Goal: Transaction & Acquisition: Purchase product/service

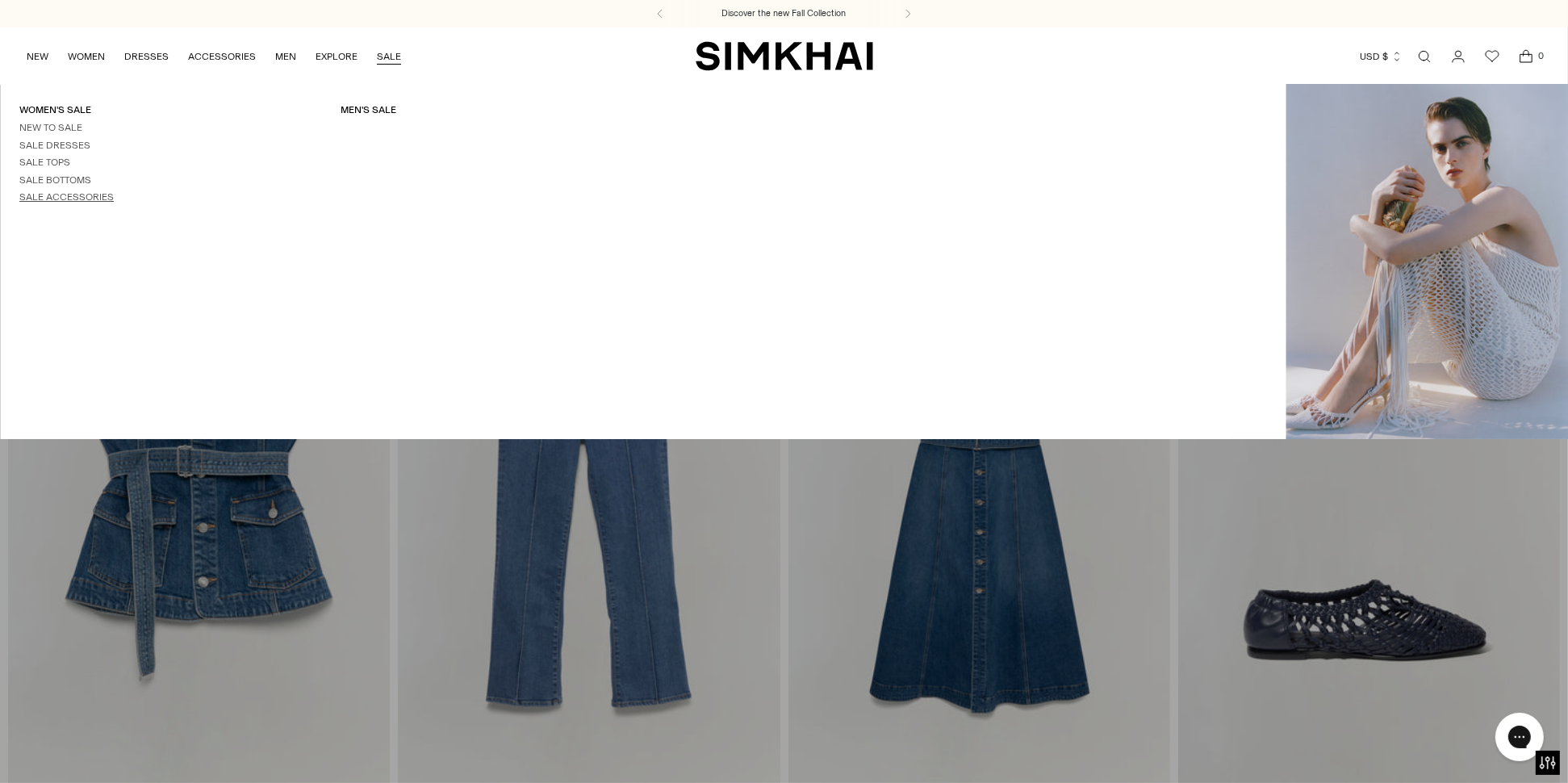
click at [31, 198] on link "Sale Accessories" at bounding box center [66, 196] width 94 height 12
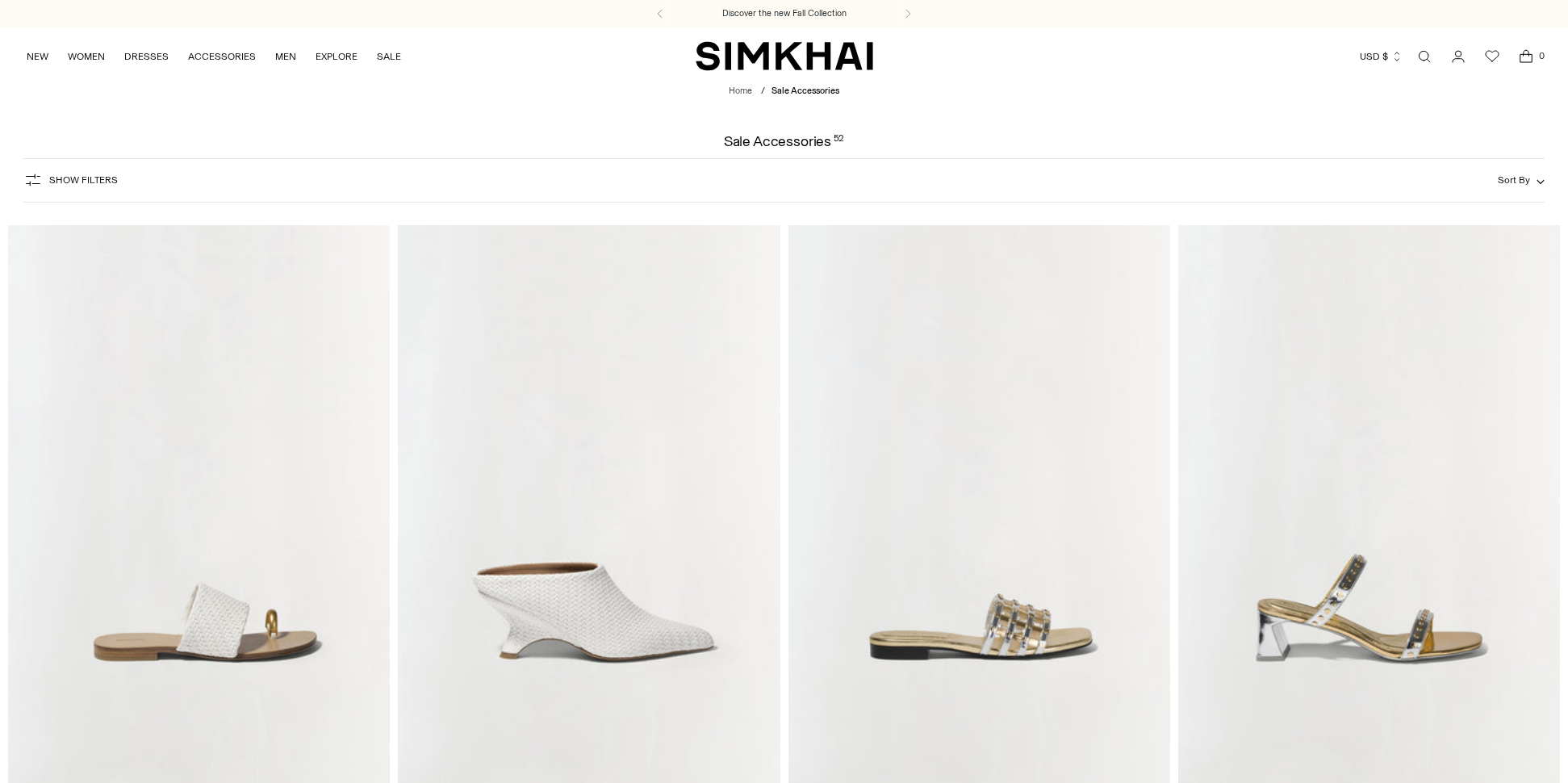
click at [60, 176] on span "Show Filters" at bounding box center [83, 179] width 68 height 12
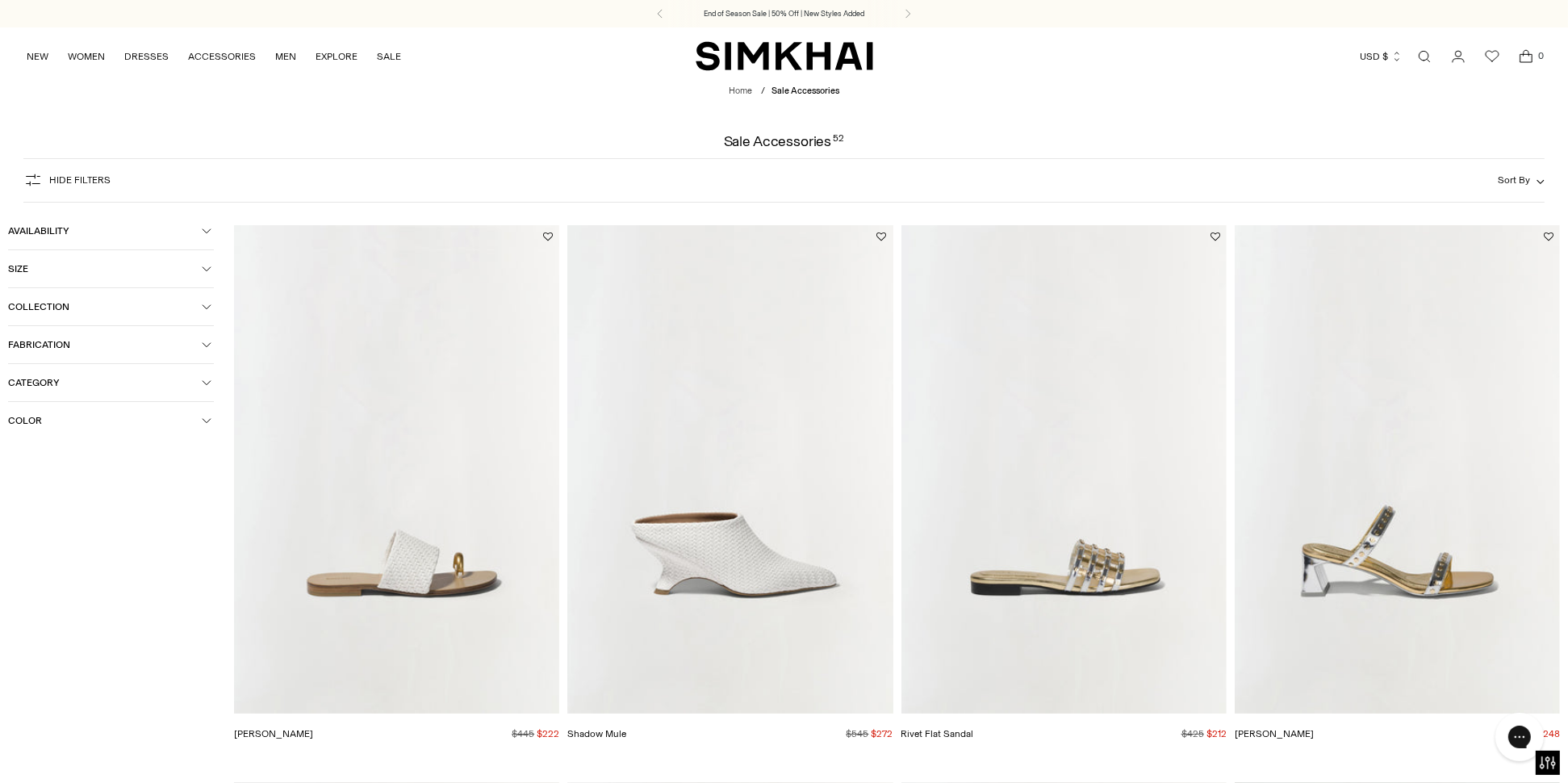
click at [205, 387] on icon "button" at bounding box center [206, 382] width 10 height 10
click at [36, 413] on span "Footwear" at bounding box center [46, 412] width 50 height 14
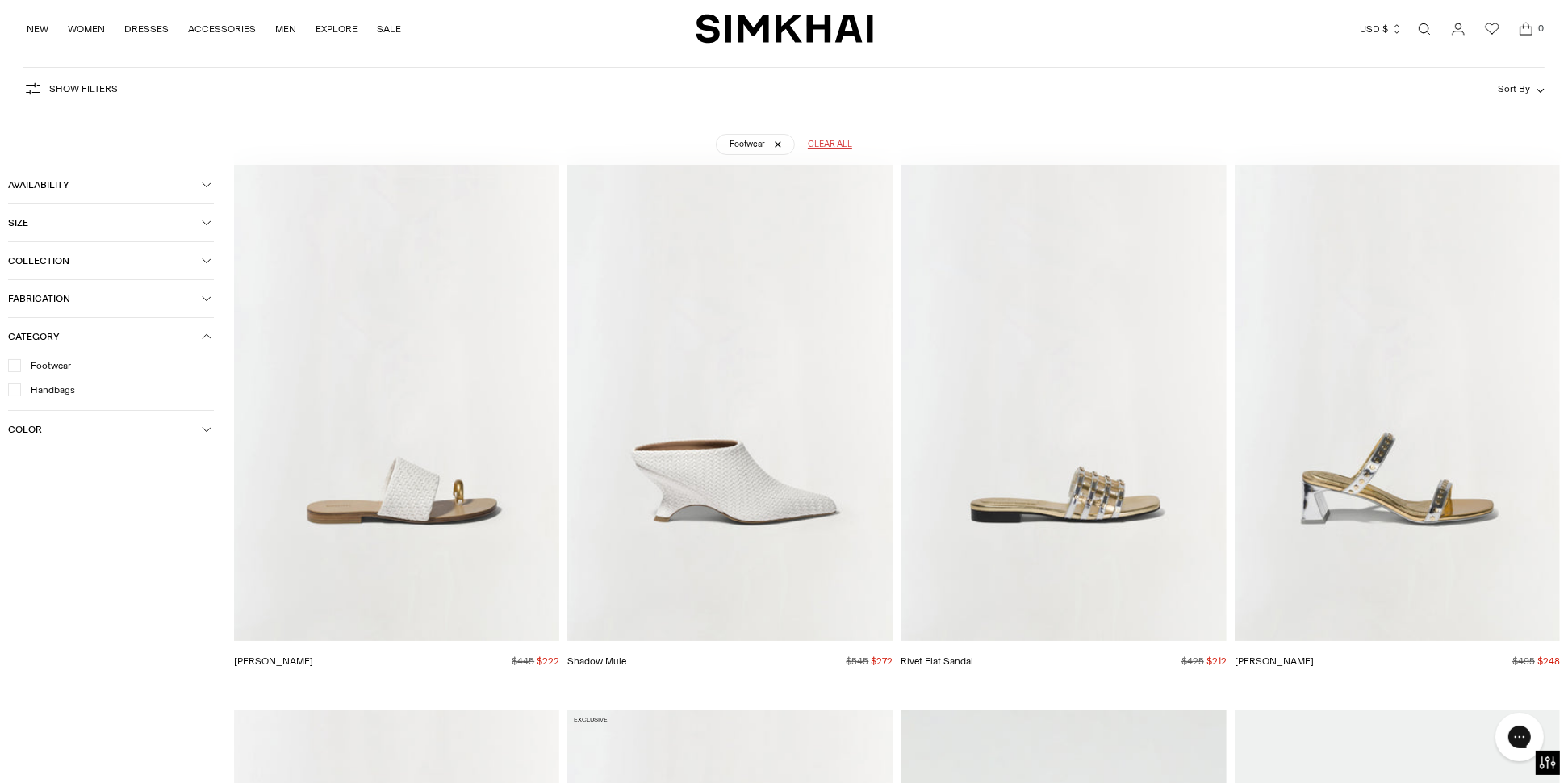
scroll to position [119, 0]
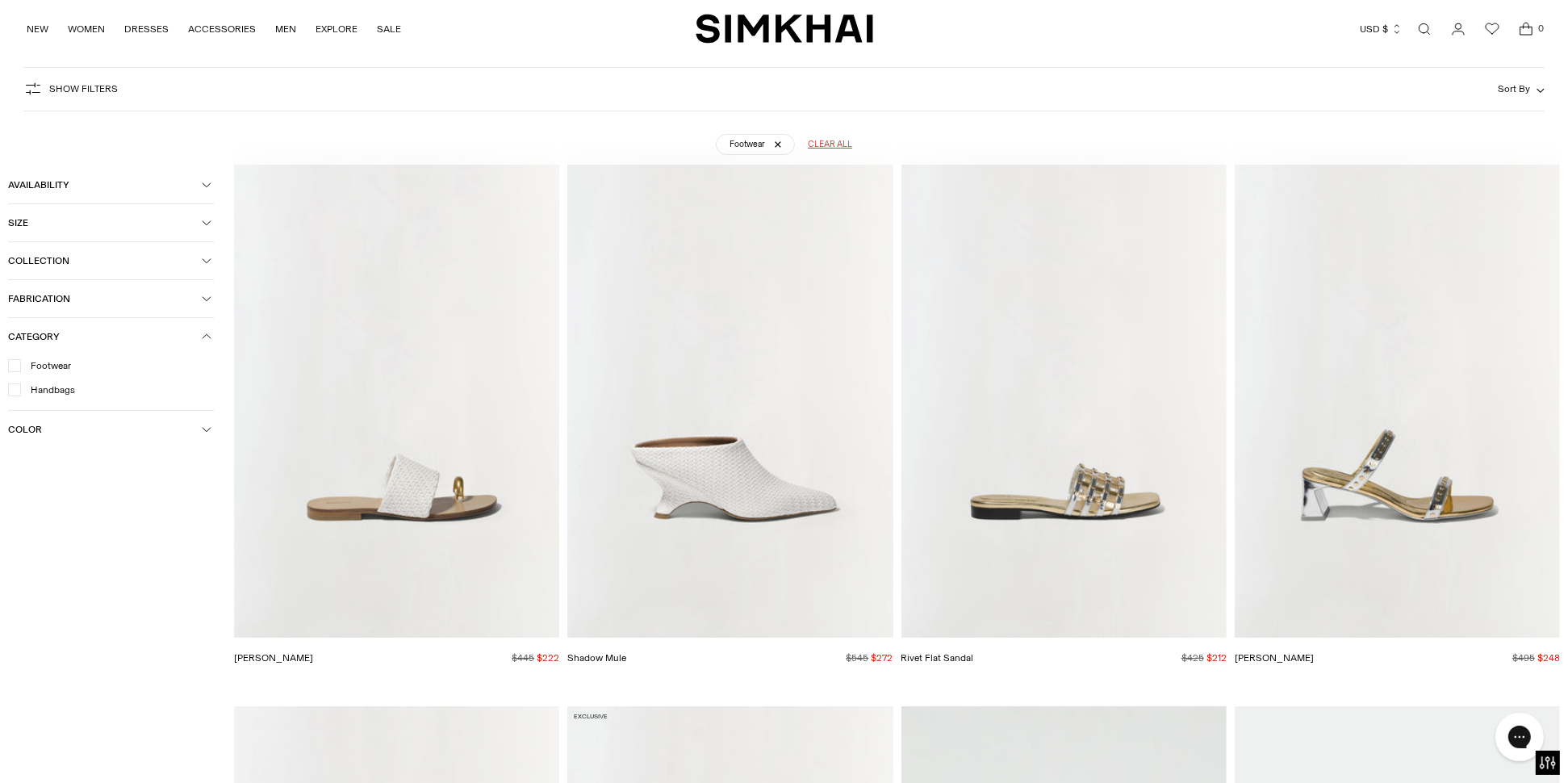
click at [204, 227] on icon "button" at bounding box center [206, 222] width 10 height 10
click at [183, 261] on div "37" at bounding box center [182, 257] width 62 height 24
click at [33, 293] on div "38" at bounding box center [39, 290] width 62 height 24
click at [0, 0] on img "Rivet Flat Sandal" at bounding box center [0, 0] width 0 height 0
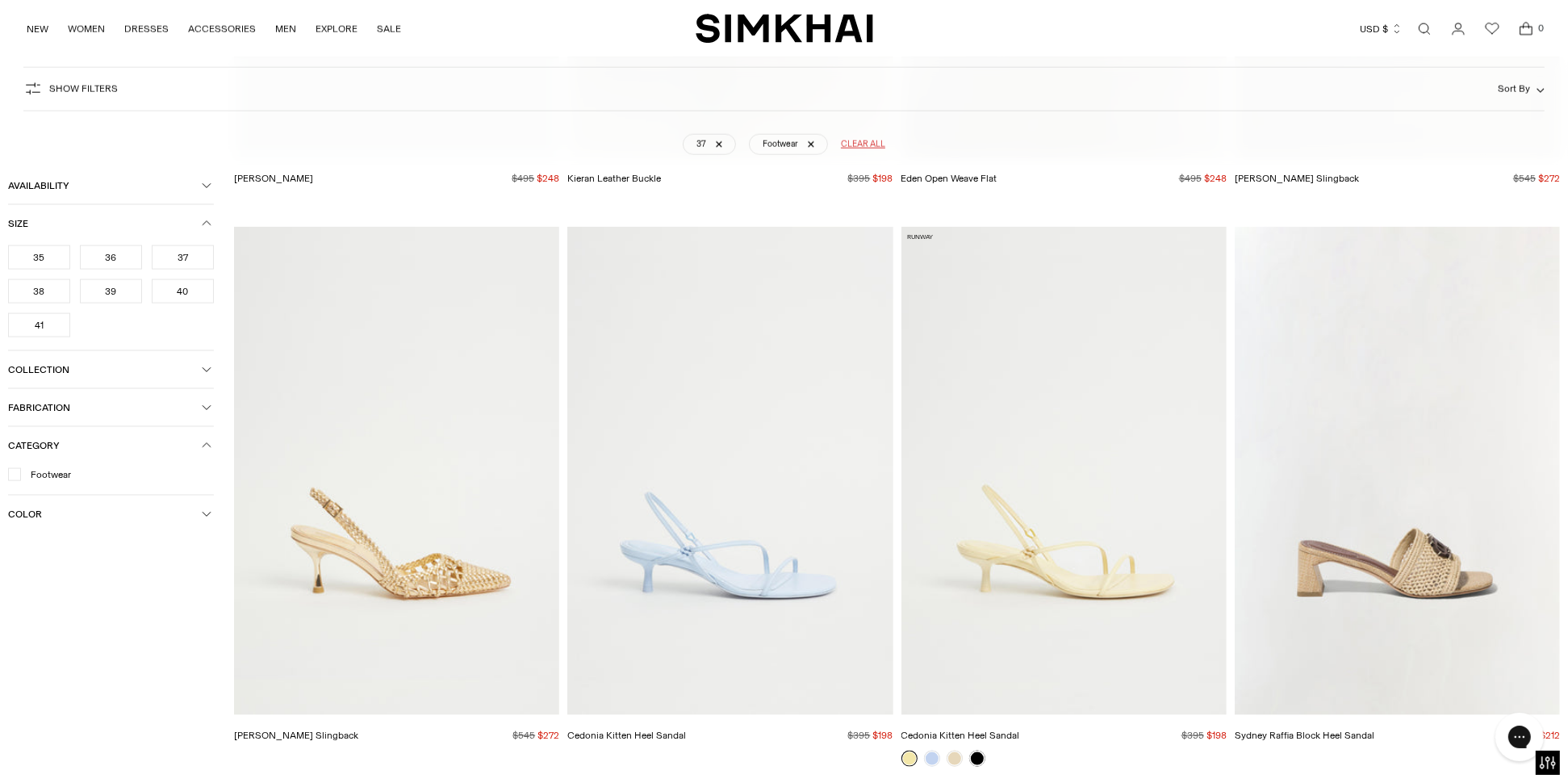
scroll to position [2943, 0]
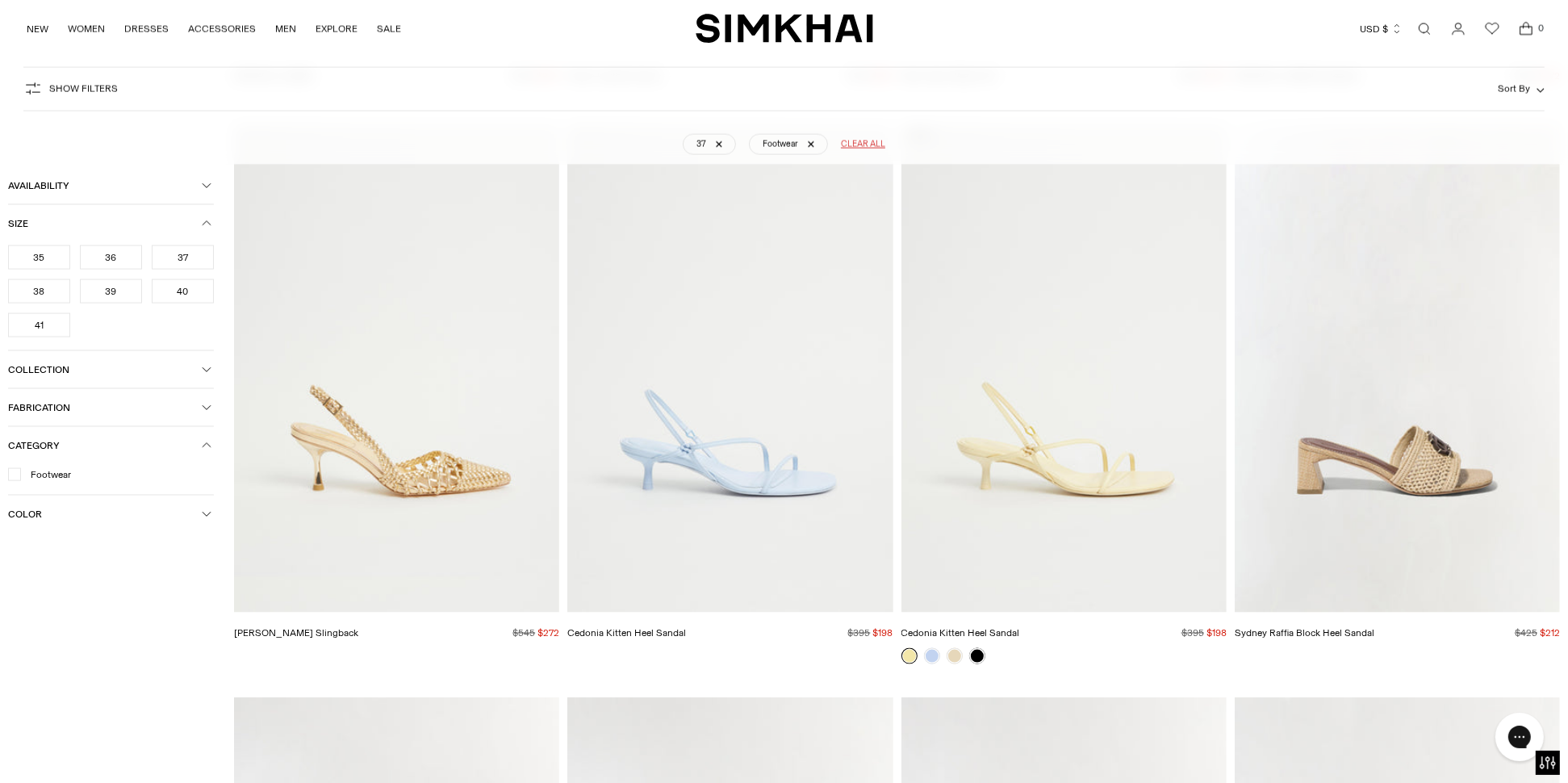
click at [0, 0] on img "Sydney Raffia Block Heel Sandal" at bounding box center [0, 0] width 0 height 0
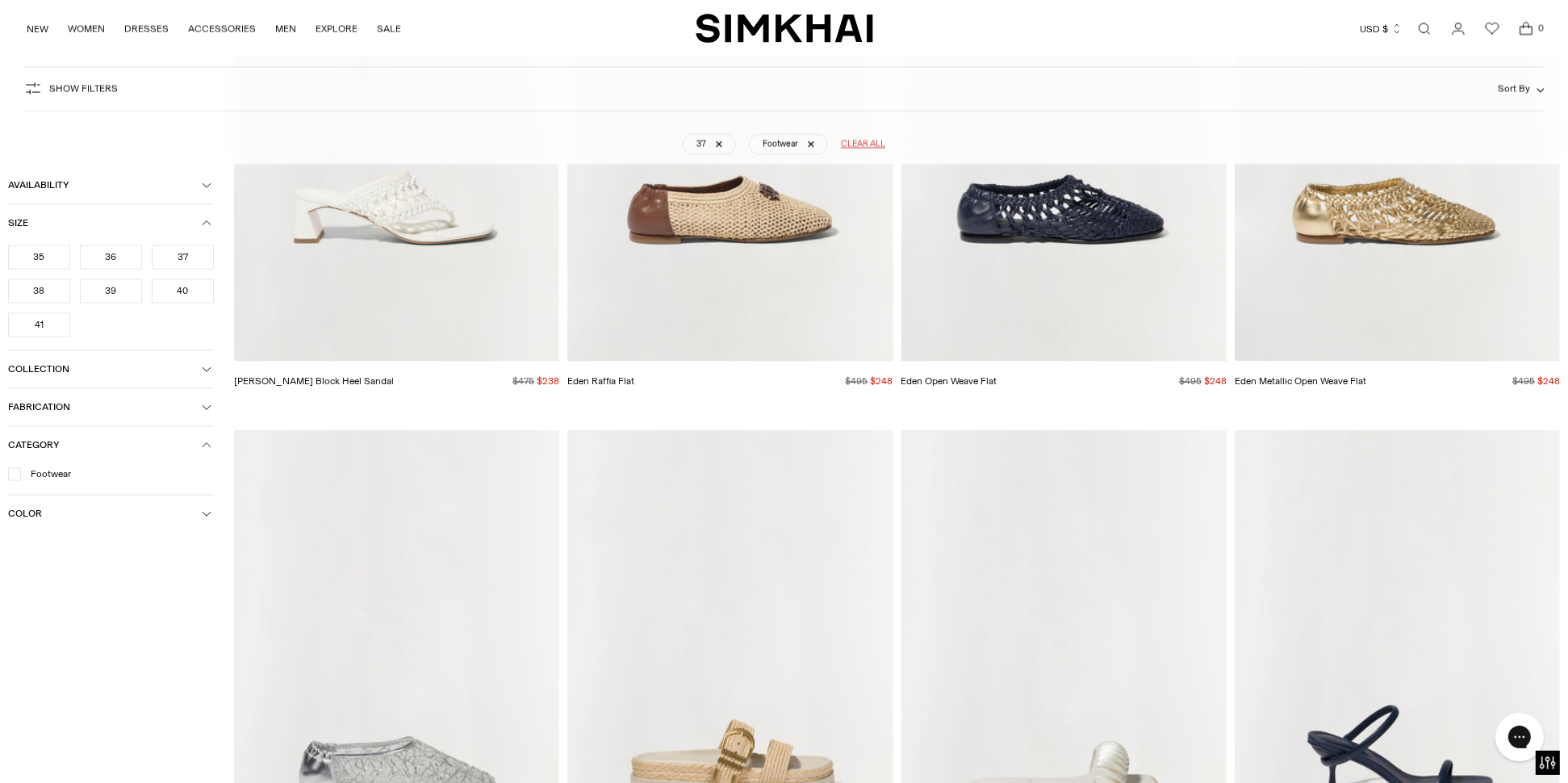
scroll to position [3589, 0]
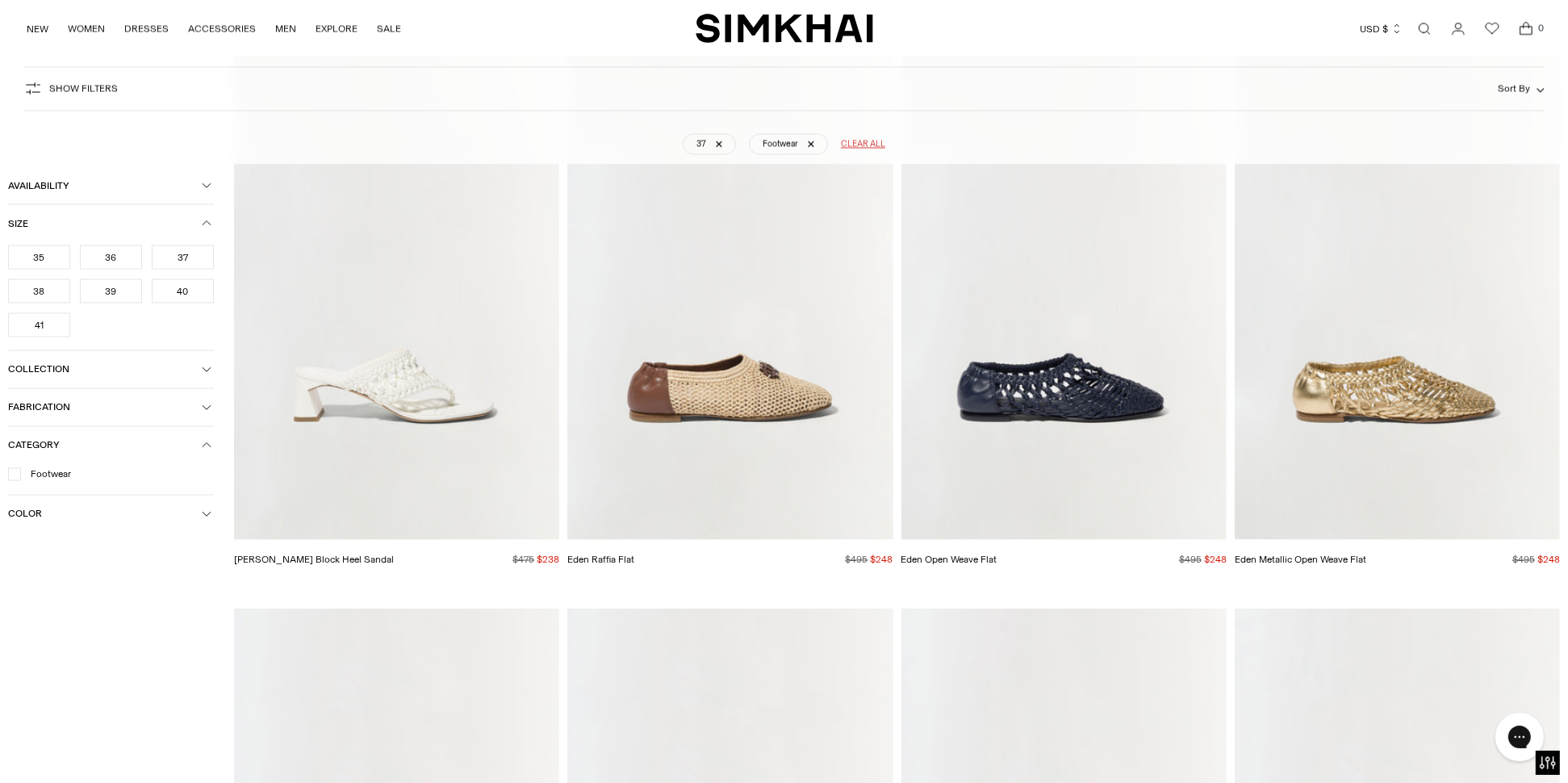
click at [0, 0] on img "Alia Woven Block Heel Sandal" at bounding box center [0, 0] width 0 height 0
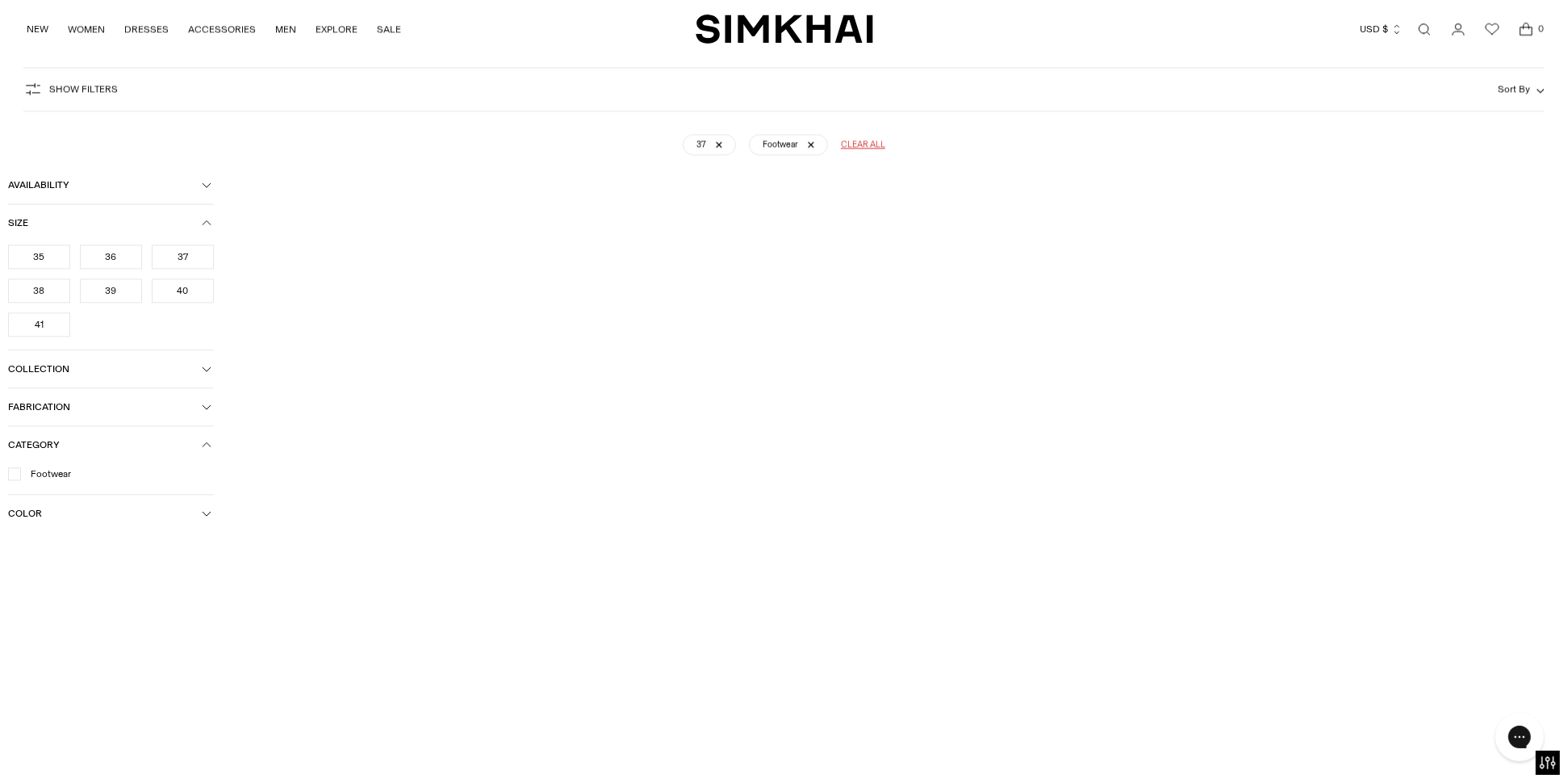
scroll to position [119, 0]
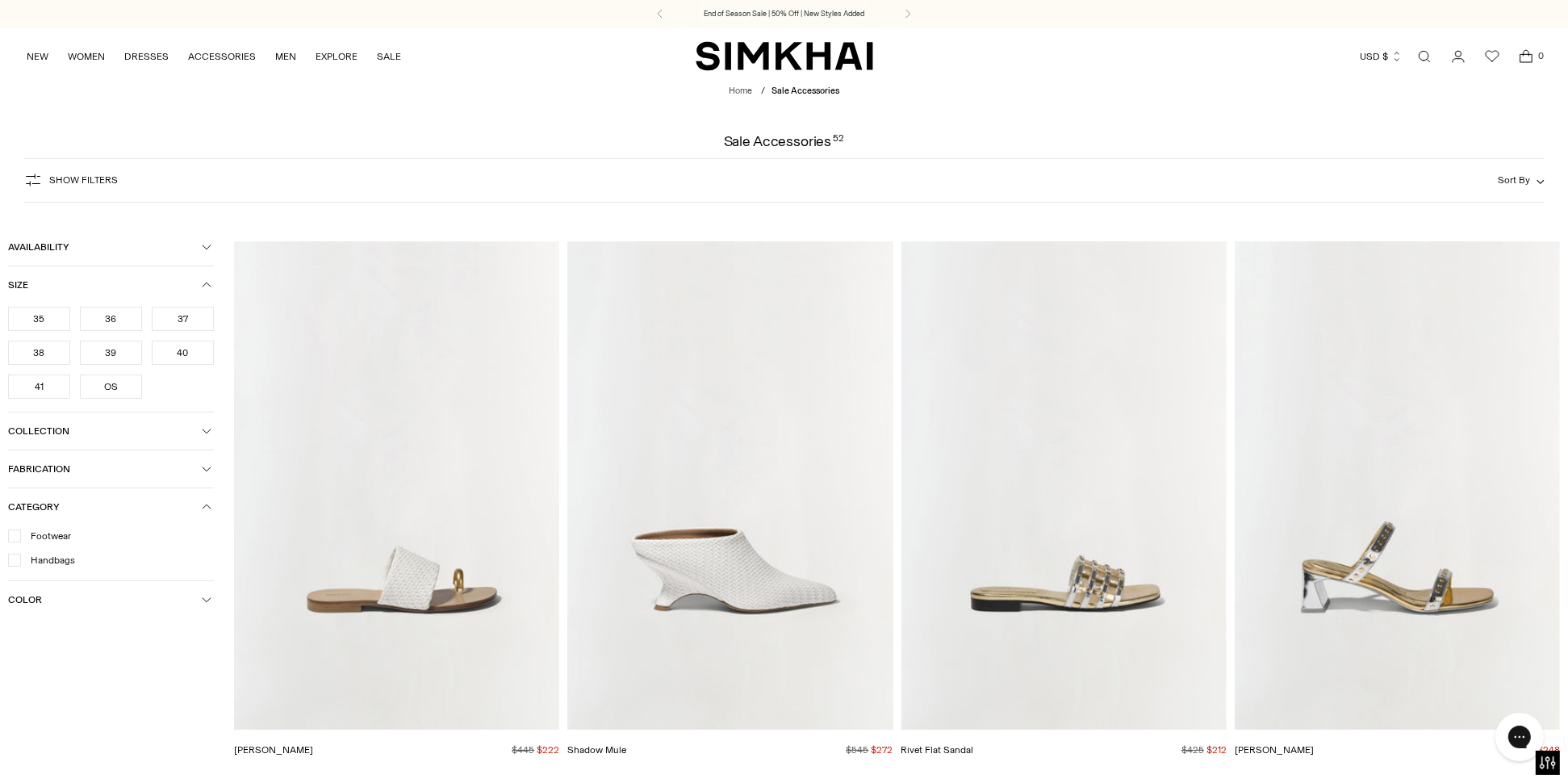
scroll to position [109, 0]
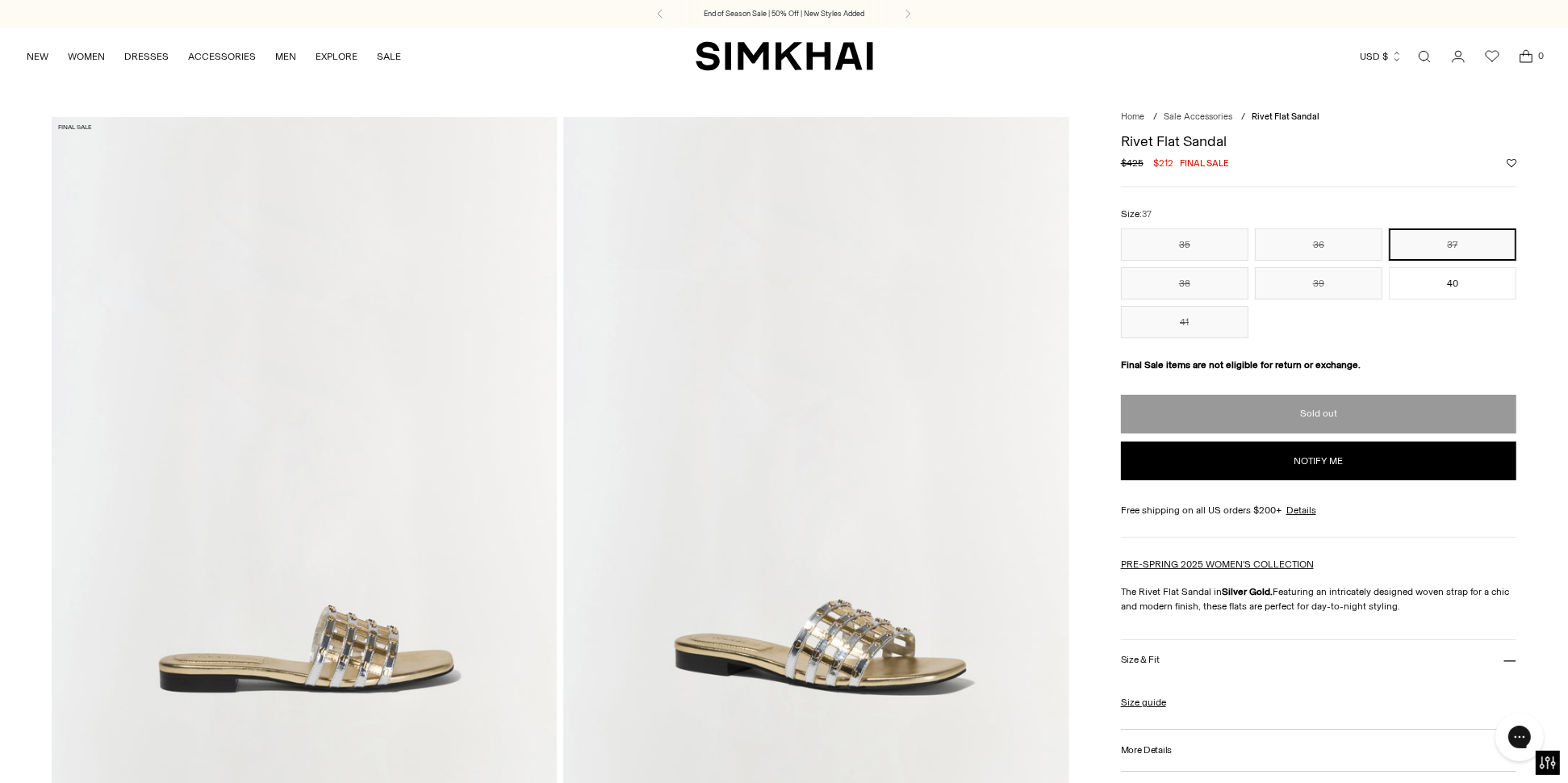
drag, startPoint x: 1317, startPoint y: 280, endPoint x: 1393, endPoint y: 256, distance: 79.7
click at [1324, 277] on button "39" at bounding box center [1319, 283] width 127 height 32
click at [1420, 241] on button "37" at bounding box center [1452, 245] width 127 height 32
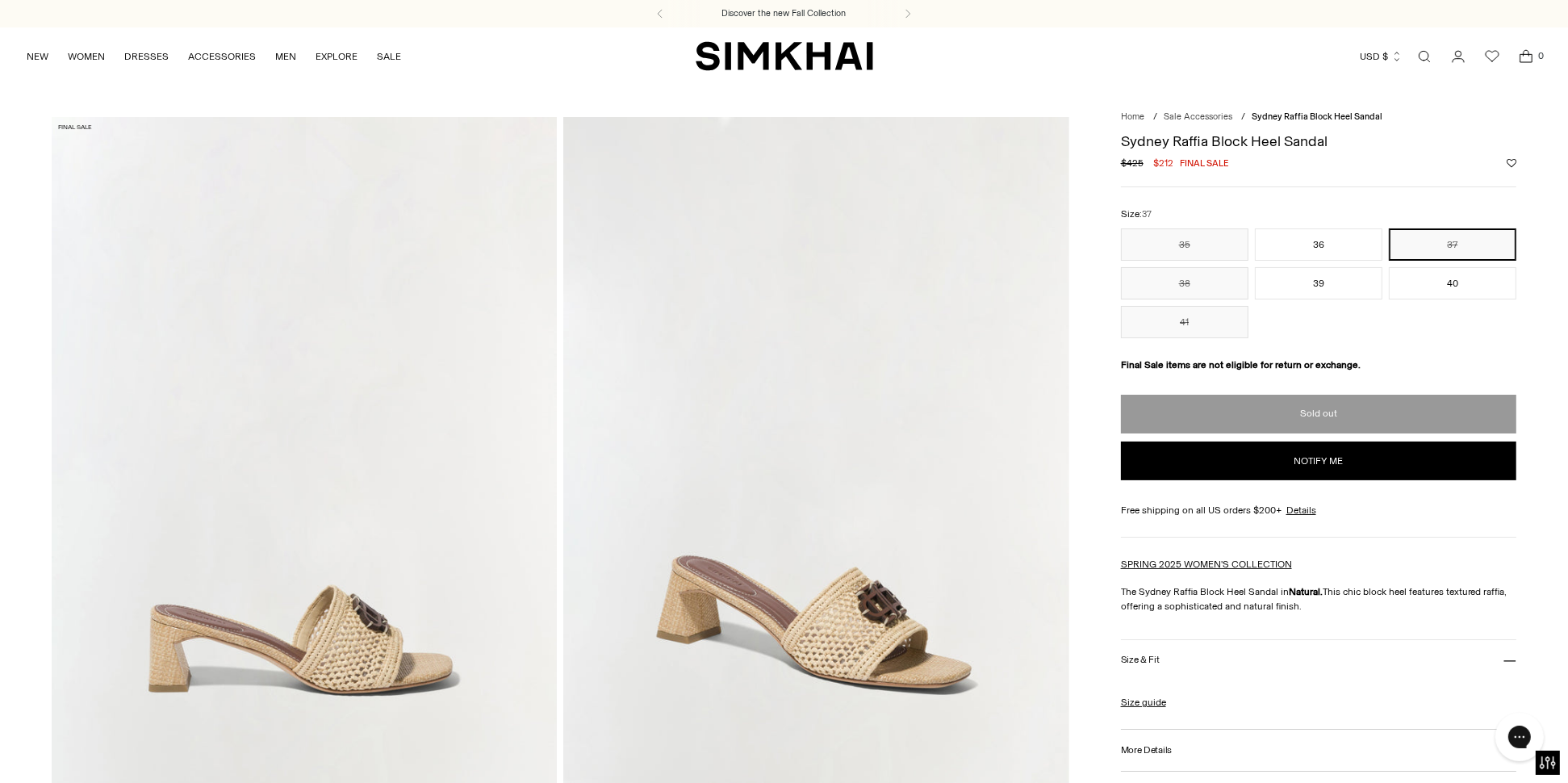
drag, startPoint x: 1322, startPoint y: 242, endPoint x: 1417, endPoint y: 244, distance: 95.0
click at [1331, 242] on button "36" at bounding box center [1319, 245] width 127 height 32
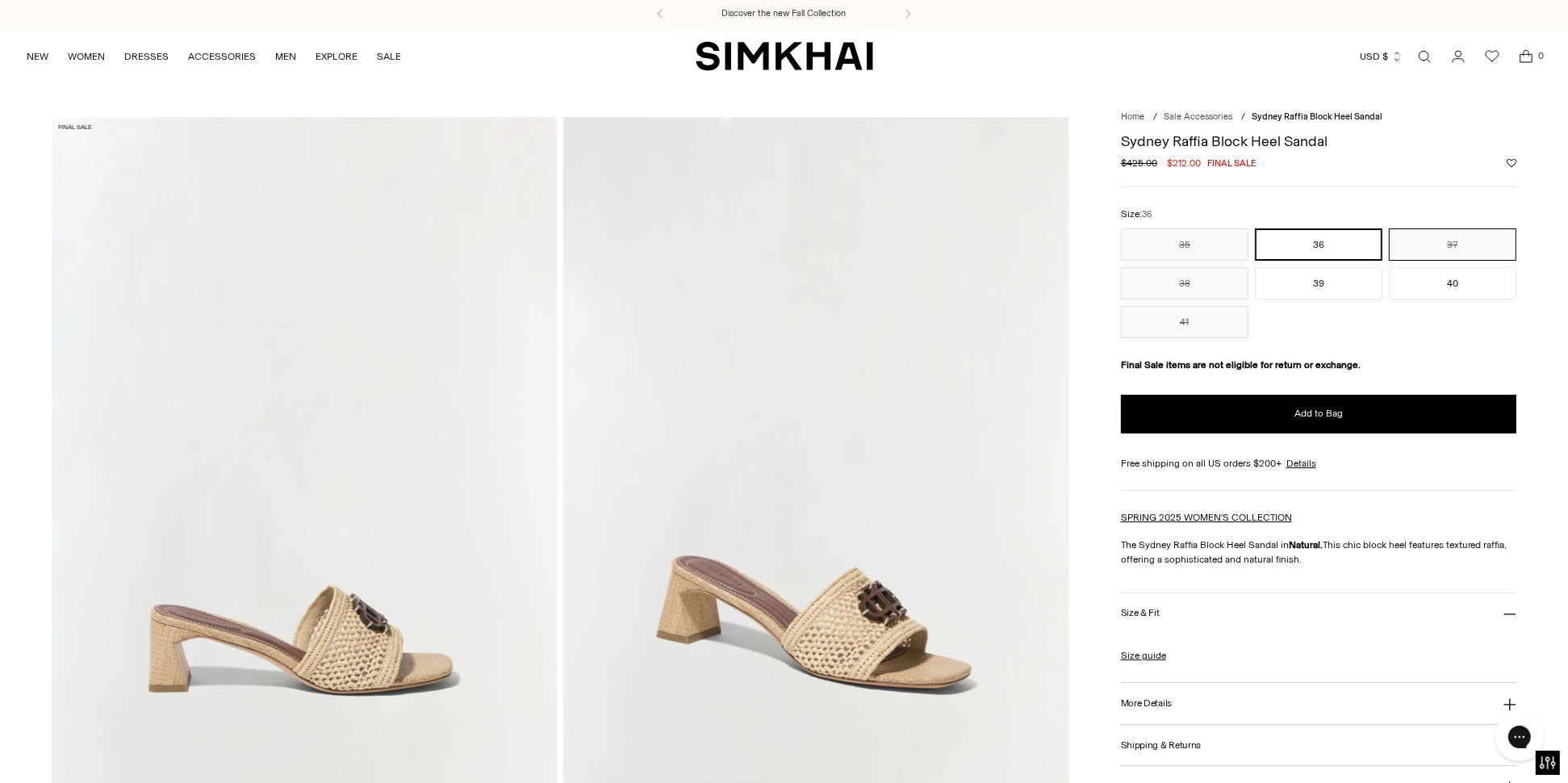
click at [1426, 242] on button "37" at bounding box center [1452, 245] width 127 height 32
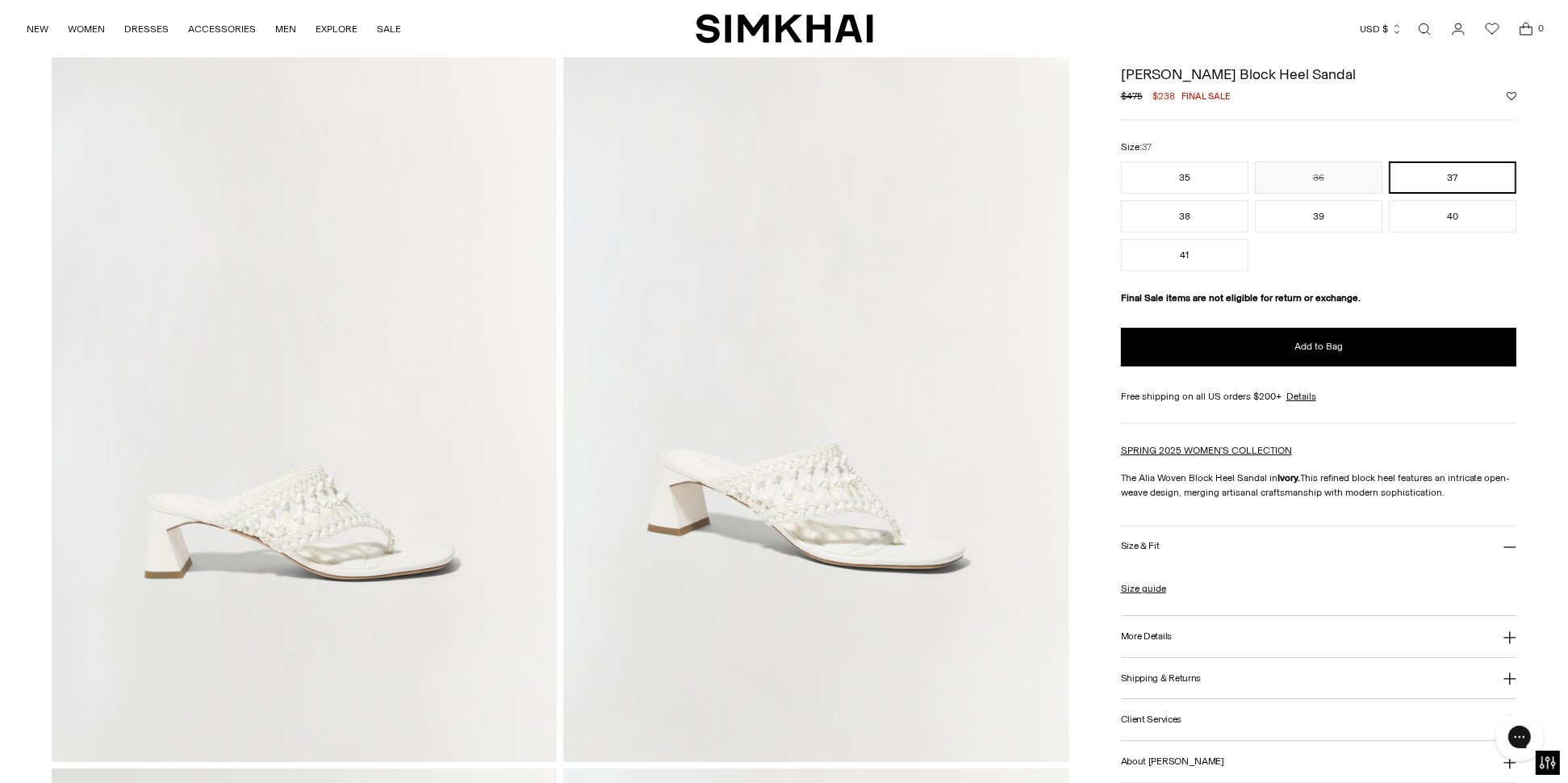
scroll to position [242, 0]
